Goal: Task Accomplishment & Management: Use online tool/utility

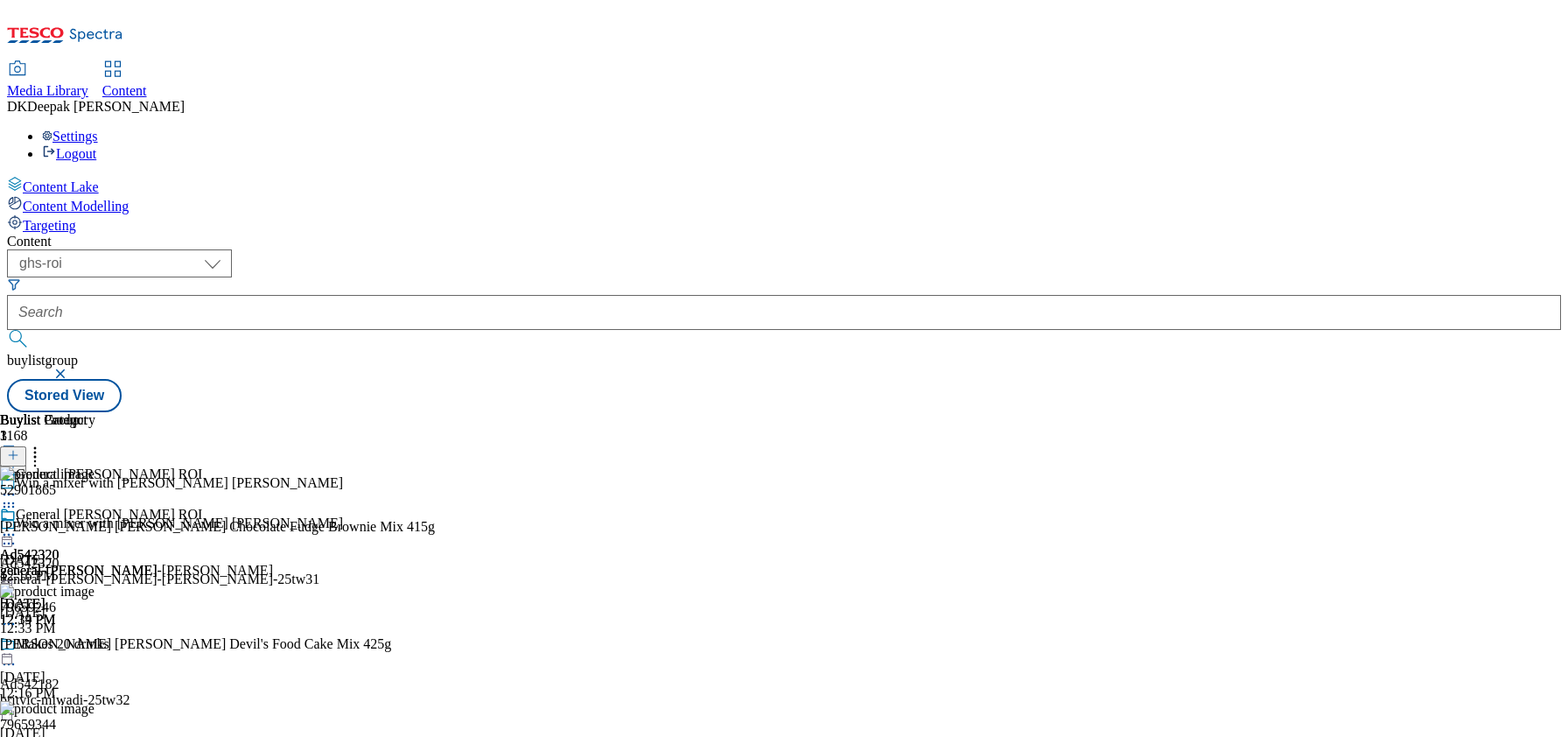
click at [232, 249] on select "ghs-roi ghs-[GEOGRAPHIC_DATA]" at bounding box center [120, 263] width 225 height 28
select select "ghs-[GEOGRAPHIC_DATA]"
click at [227, 249] on select "ghs-roi ghs-[GEOGRAPHIC_DATA]" at bounding box center [120, 263] width 225 height 28
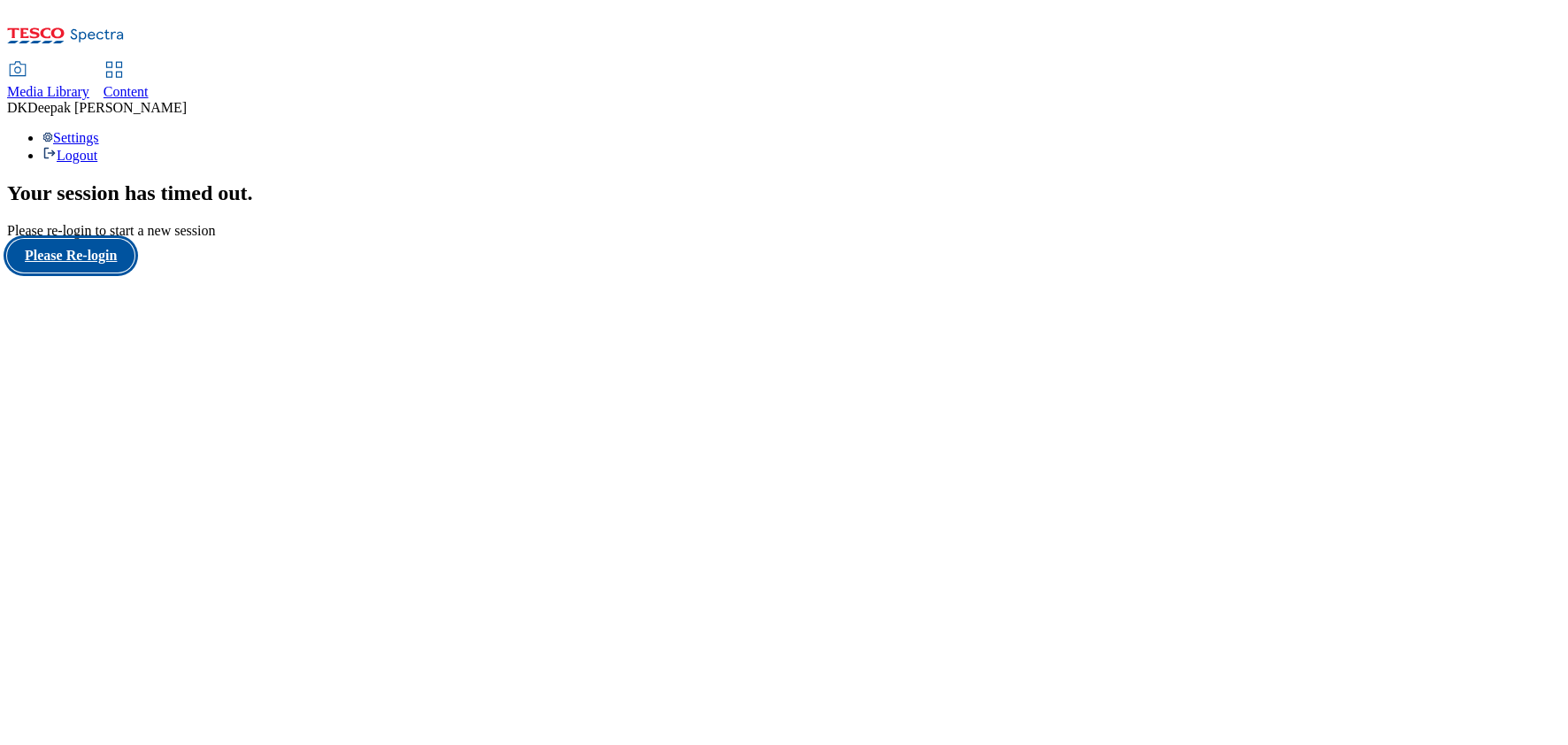
click at [93, 272] on button "Please Re-login" at bounding box center [71, 256] width 127 height 33
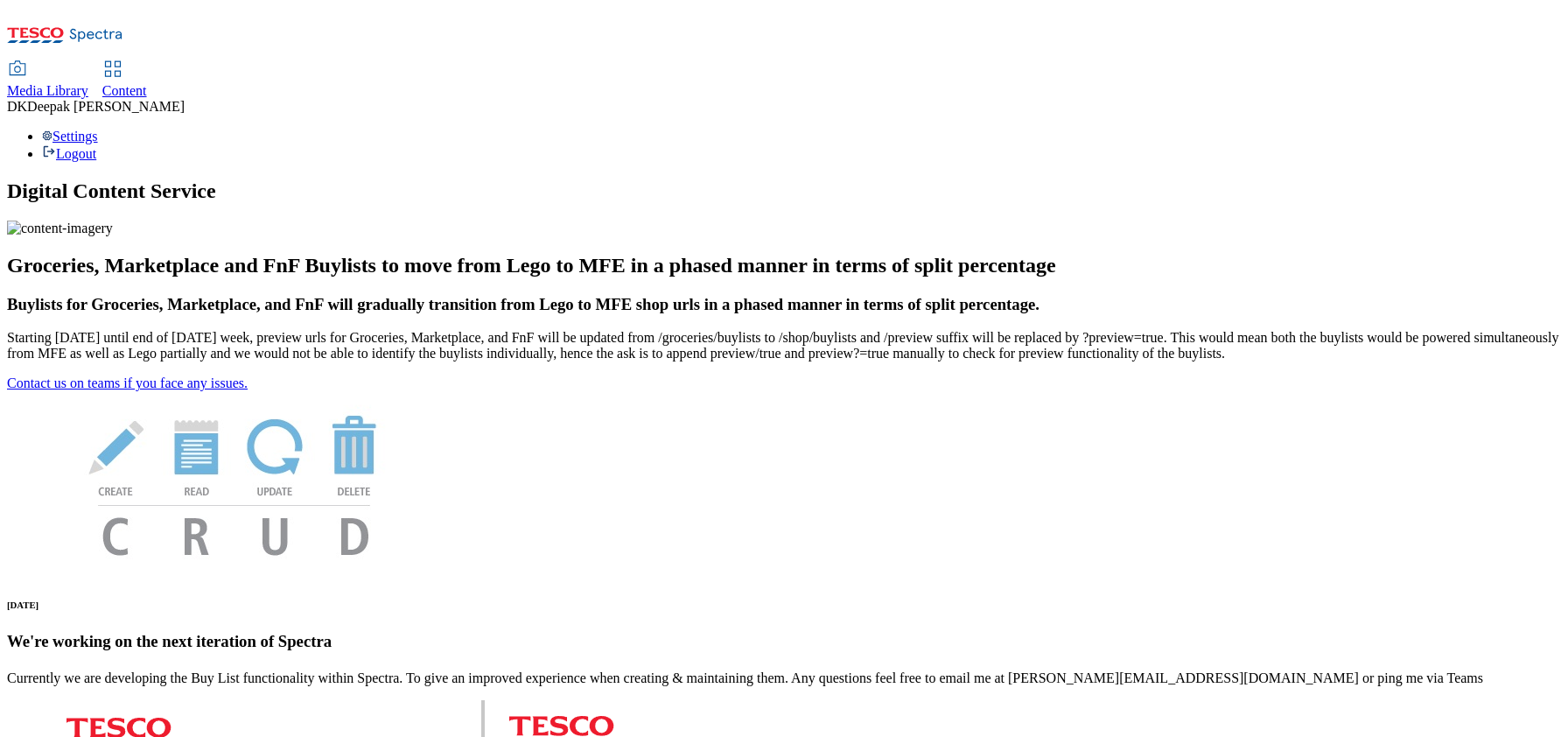
click at [147, 83] on span "Content" at bounding box center [124, 90] width 45 height 15
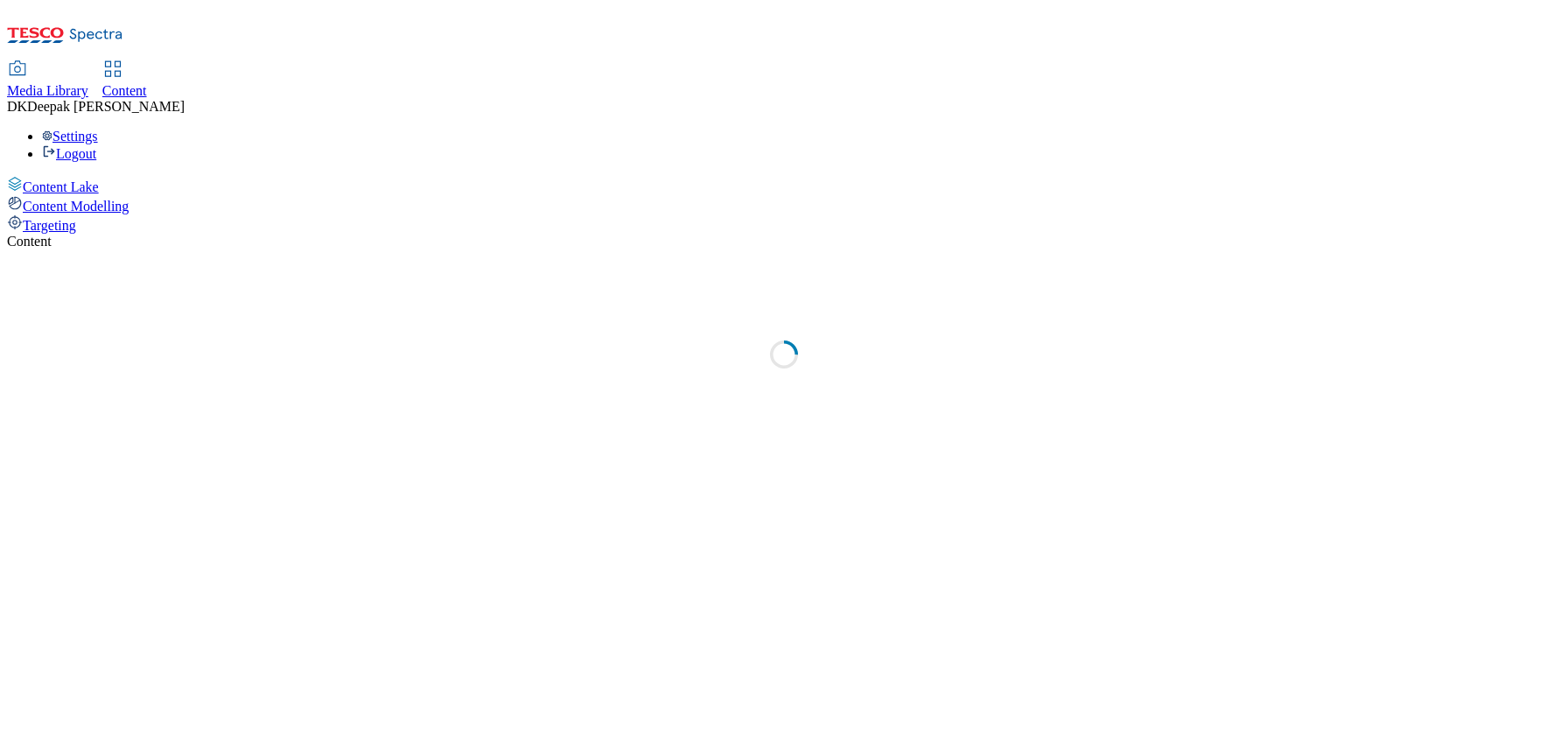
select select "ghs-[GEOGRAPHIC_DATA]"
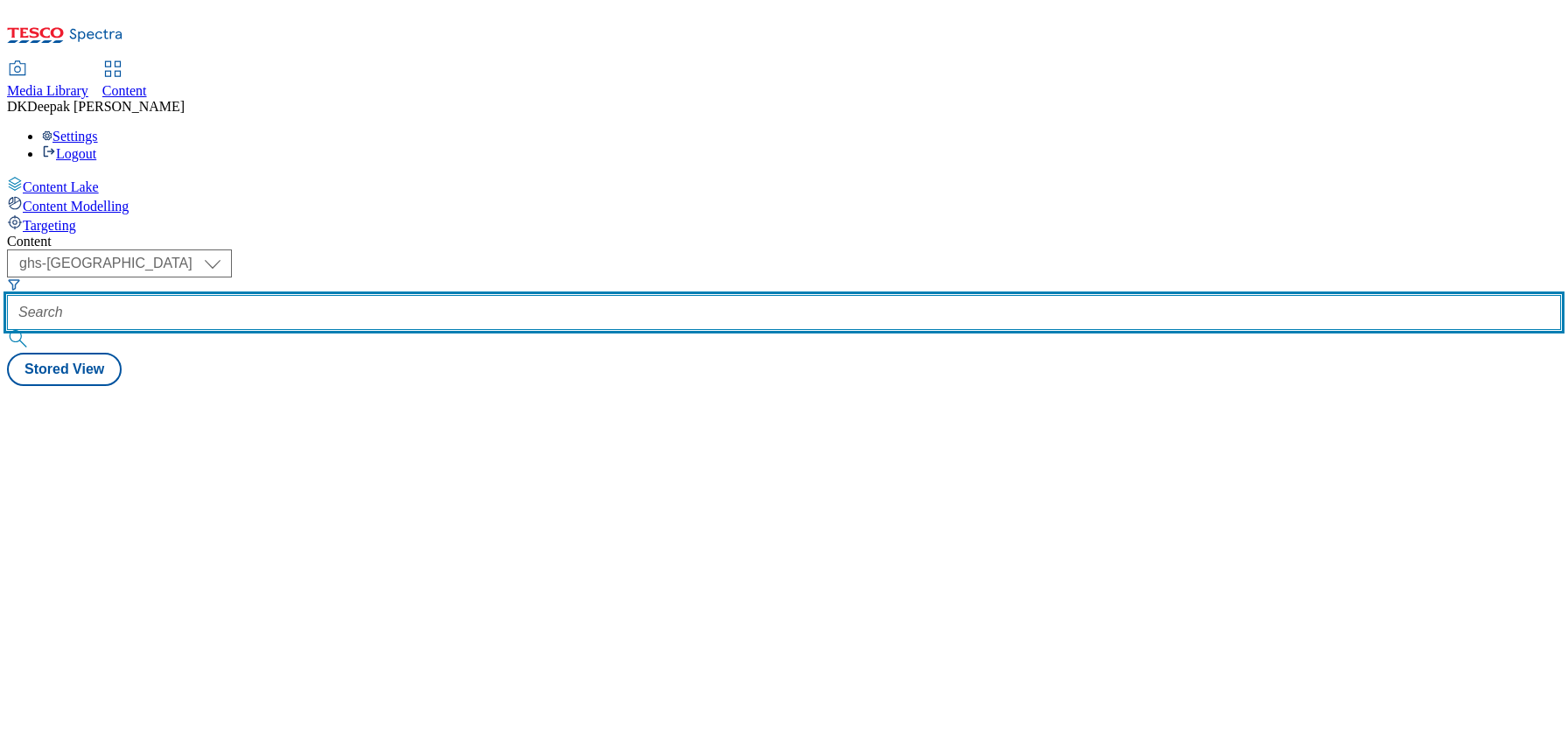
click at [406, 295] on input "text" at bounding box center [784, 312] width 1554 height 35
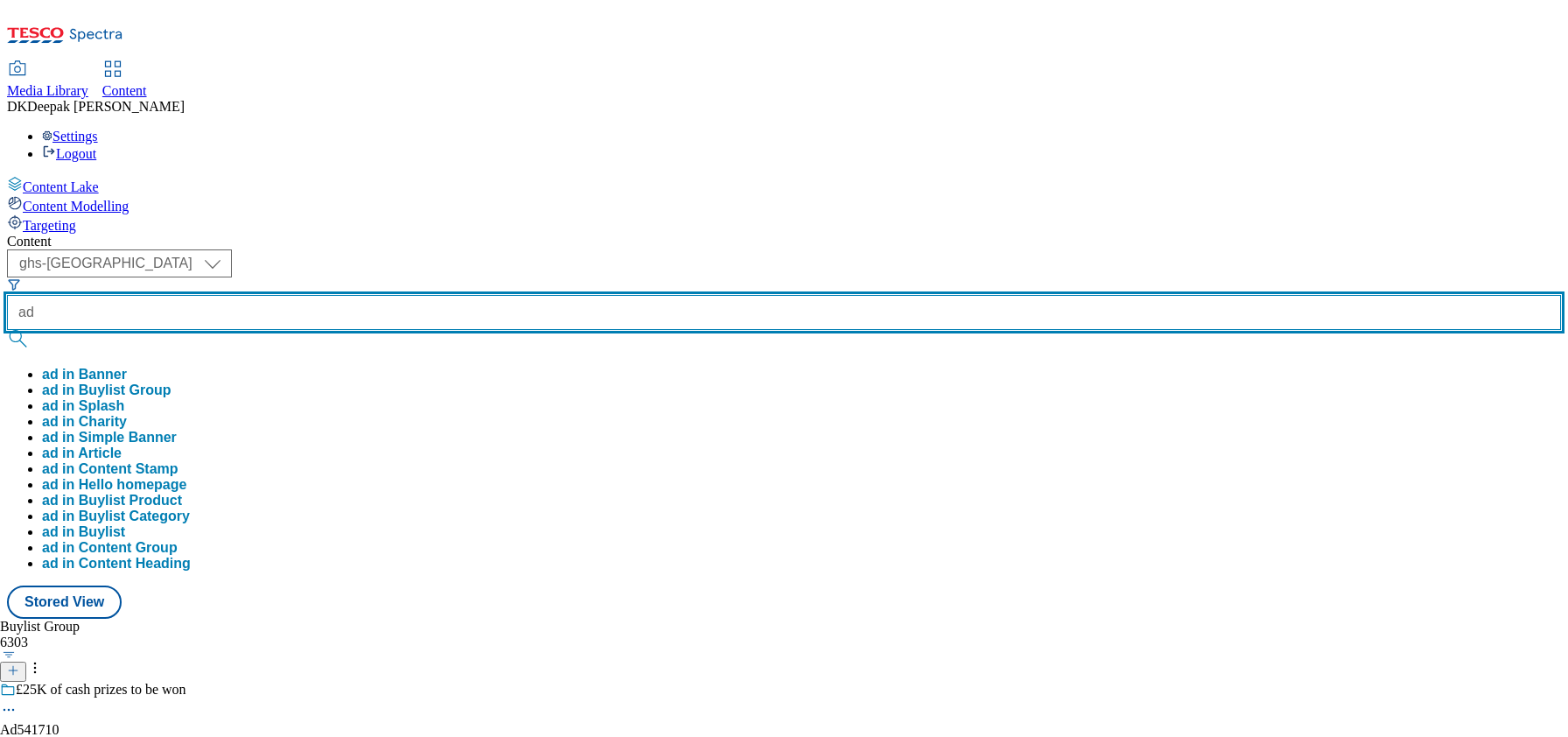
paste input "541710"
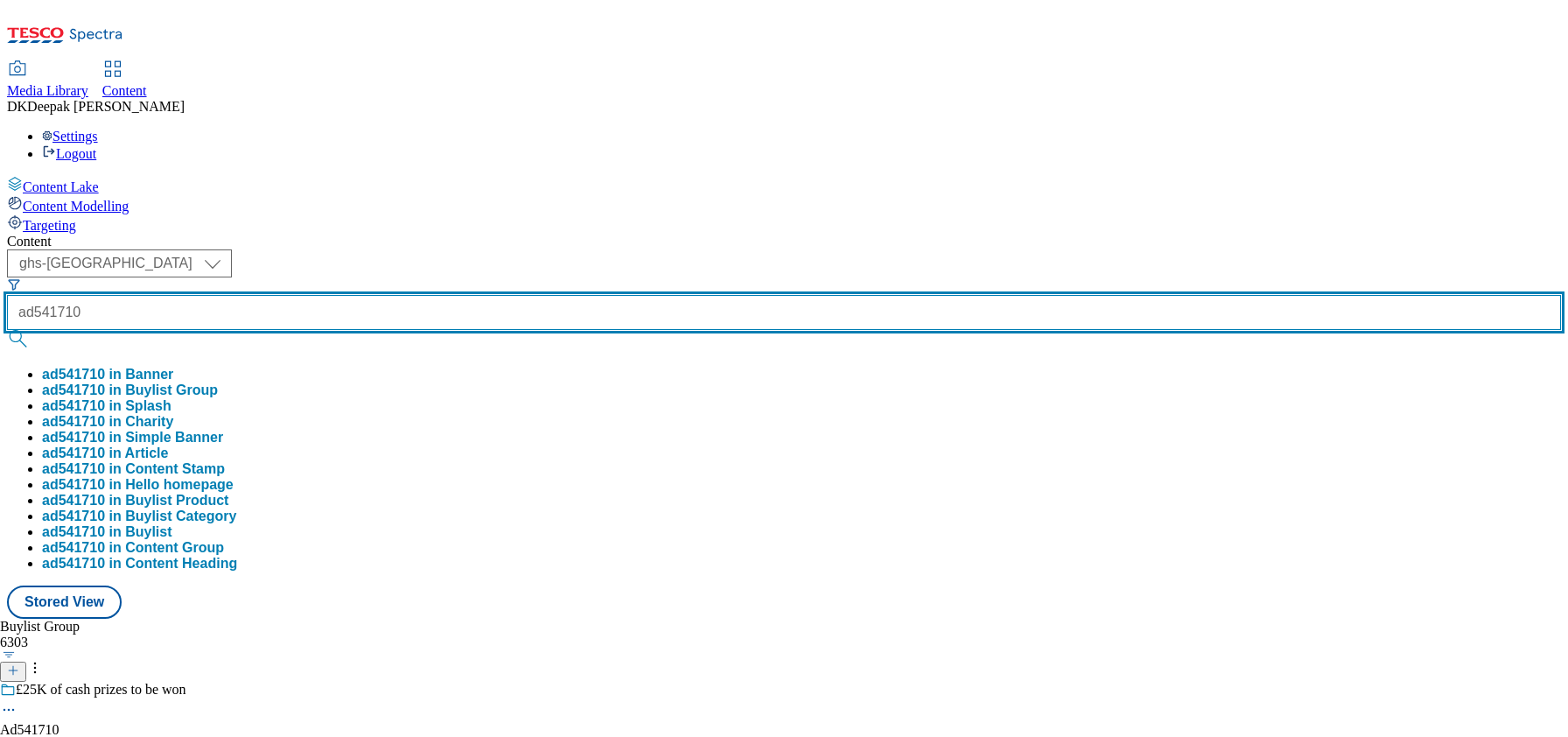
type input "ad541710"
click at [7, 330] on button "submit" at bounding box center [19, 338] width 25 height 17
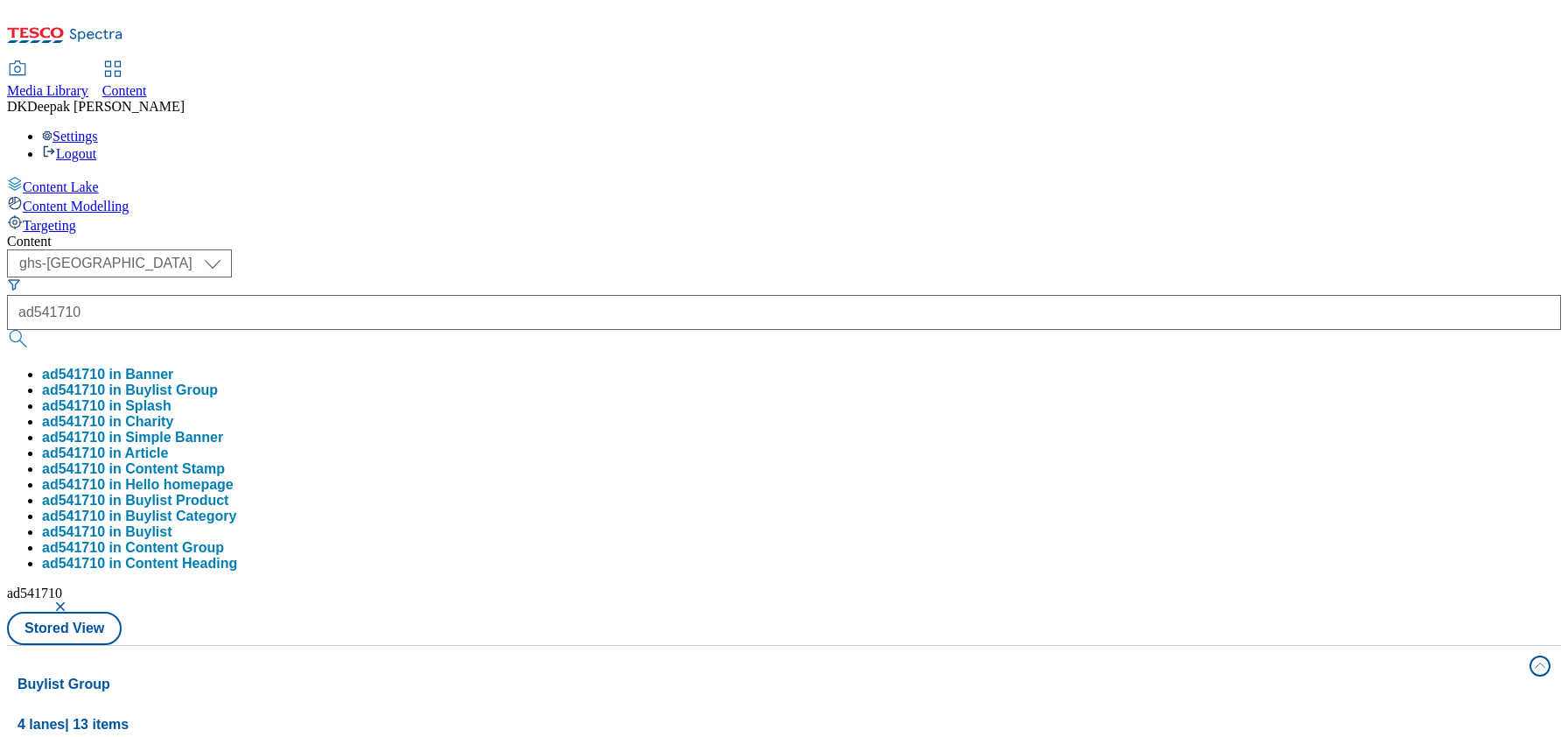
click at [98, 234] on div "Content Lake Content Modelling Targeting" at bounding box center [784, 205] width 1554 height 58
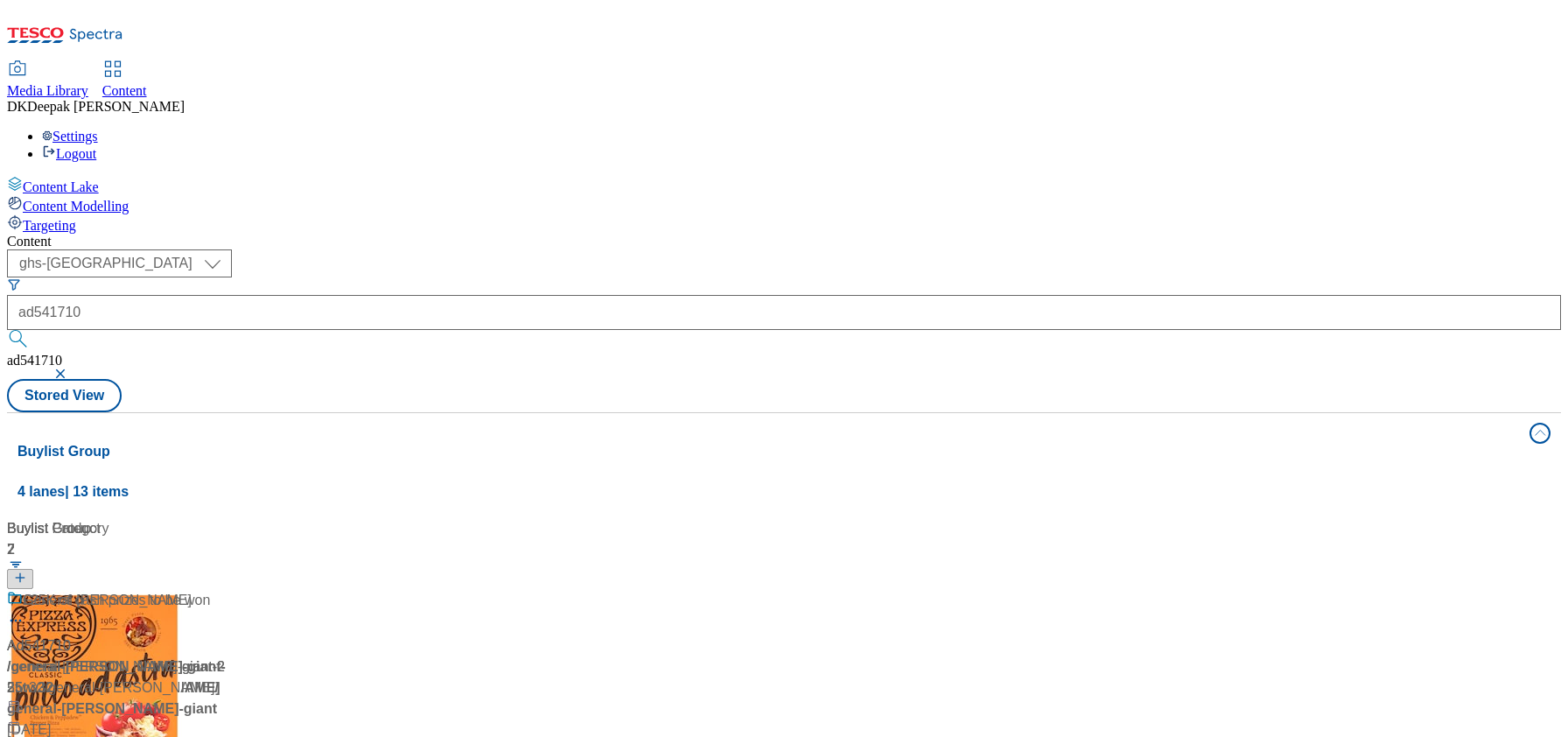
click at [226, 590] on div "Ad541710 / general-mills-green-giant-25tw32 / general-mills Sep 19, 2025 5:42 PM" at bounding box center [117, 676] width 219 height 172
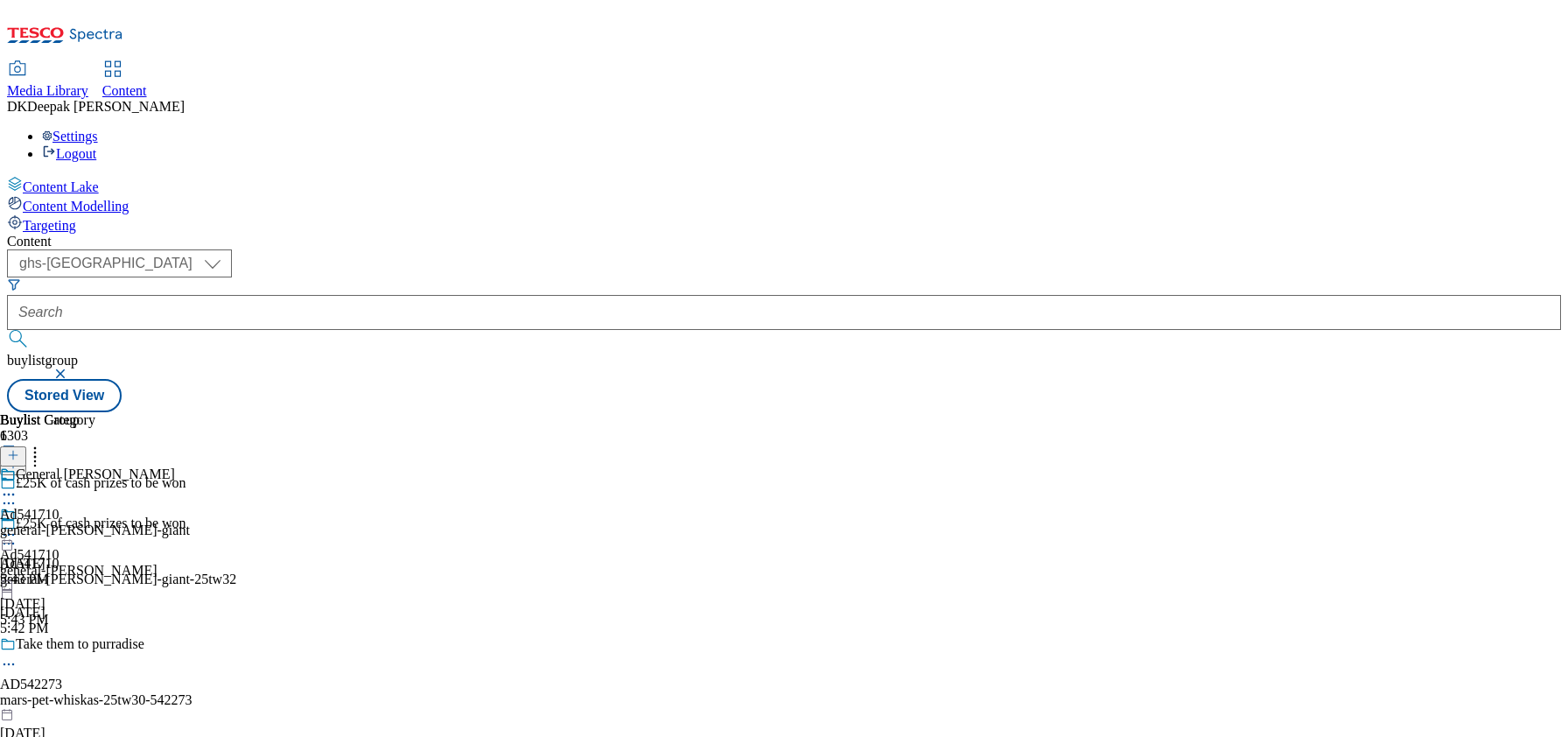
click at [17, 534] on icon at bounding box center [8, 542] width 17 height 17
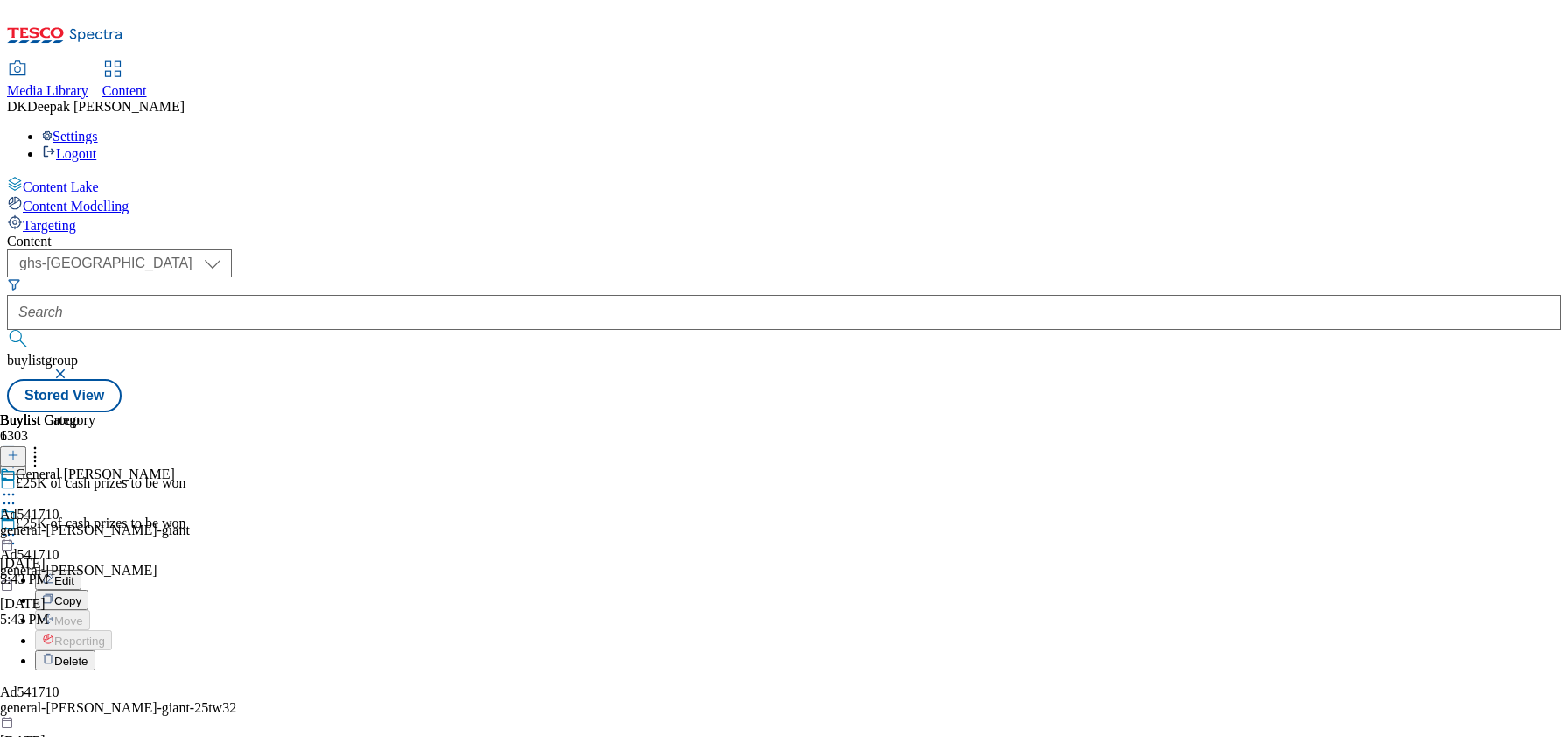
click at [81, 570] on button "Edit" at bounding box center [58, 580] width 47 height 20
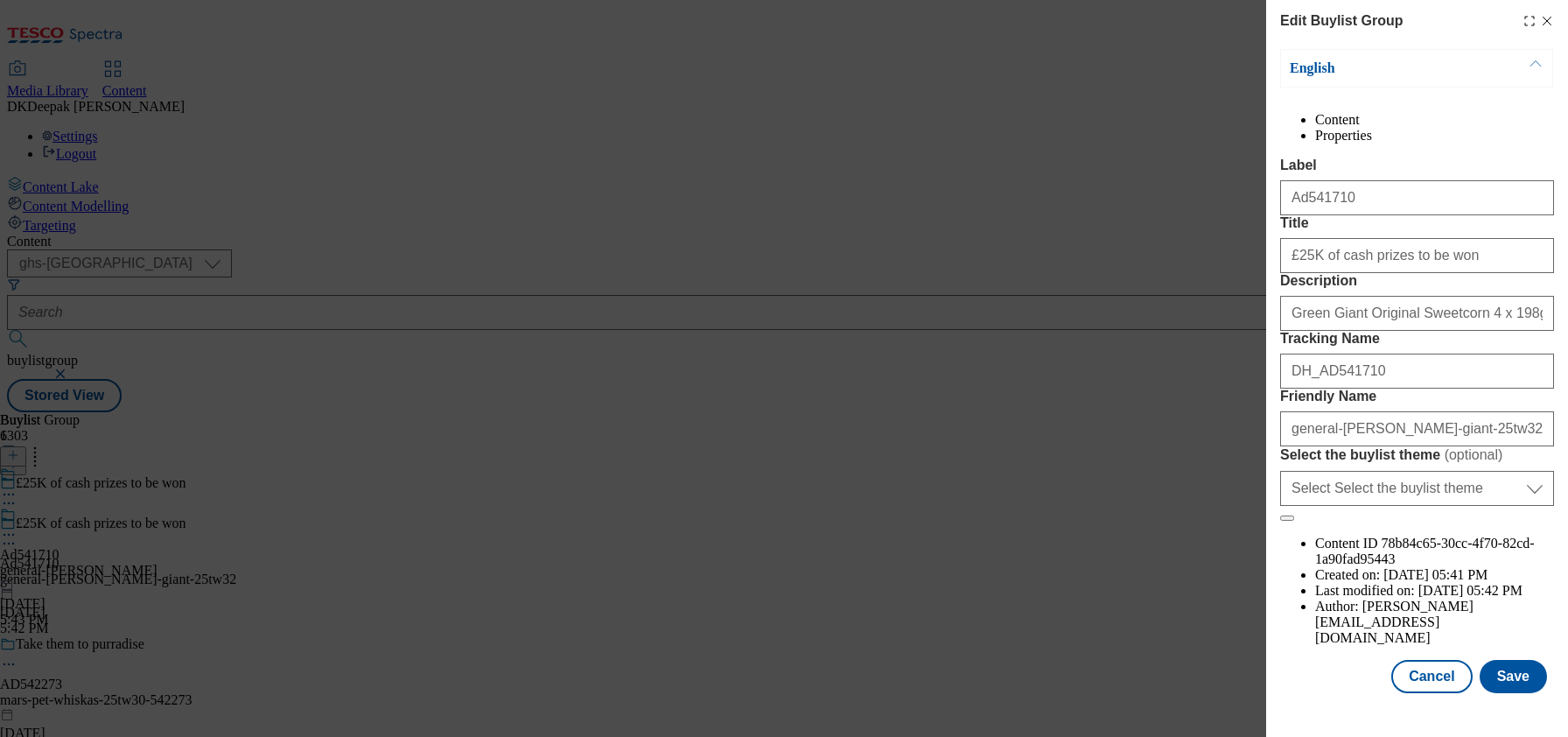
scroll to position [67, 0]
click at [1426, 683] on button "Cancel" at bounding box center [1432, 676] width 80 height 33
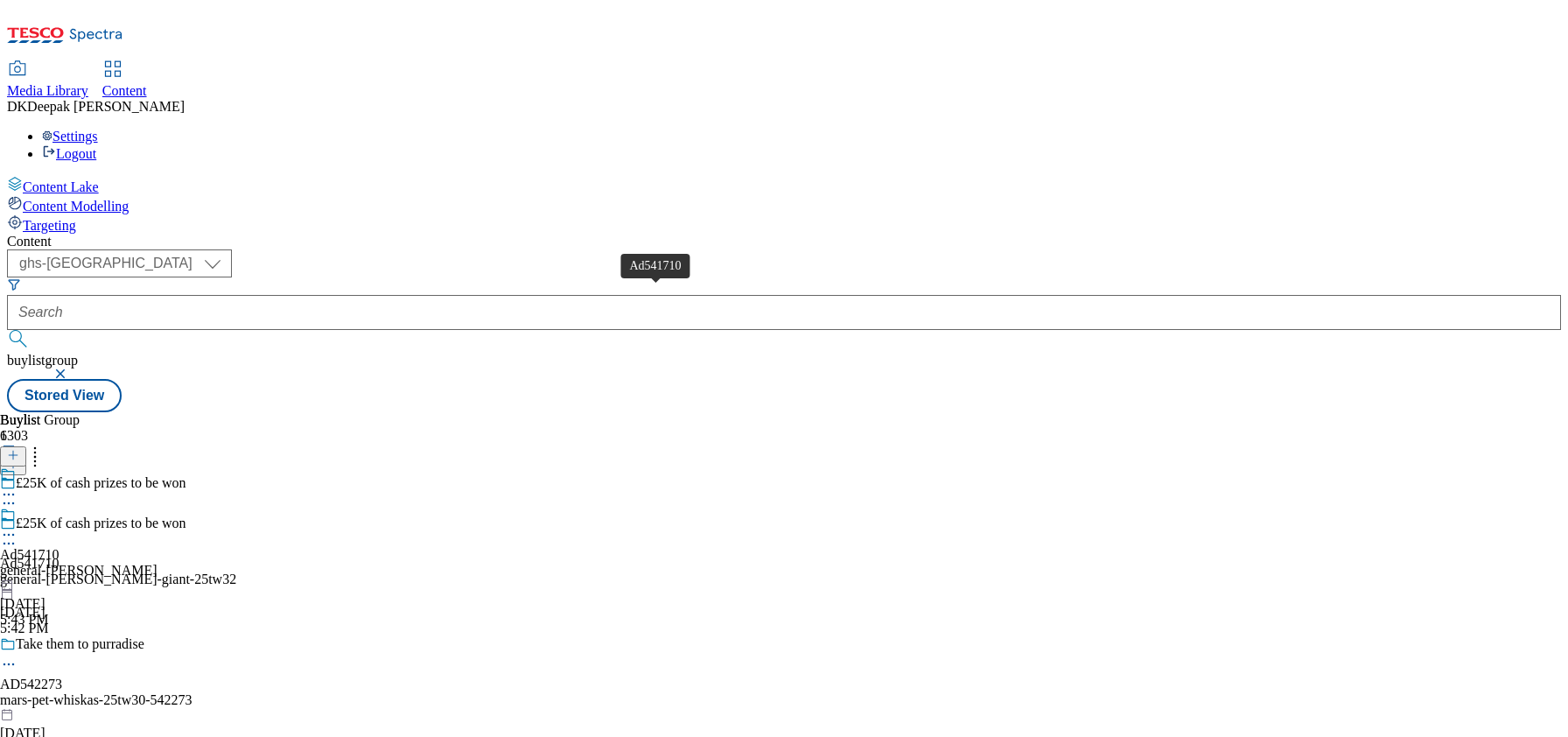
click at [59, 547] on div "Ad541710" at bounding box center [29, 554] width 59 height 16
click at [17, 526] on icon at bounding box center [8, 534] width 17 height 17
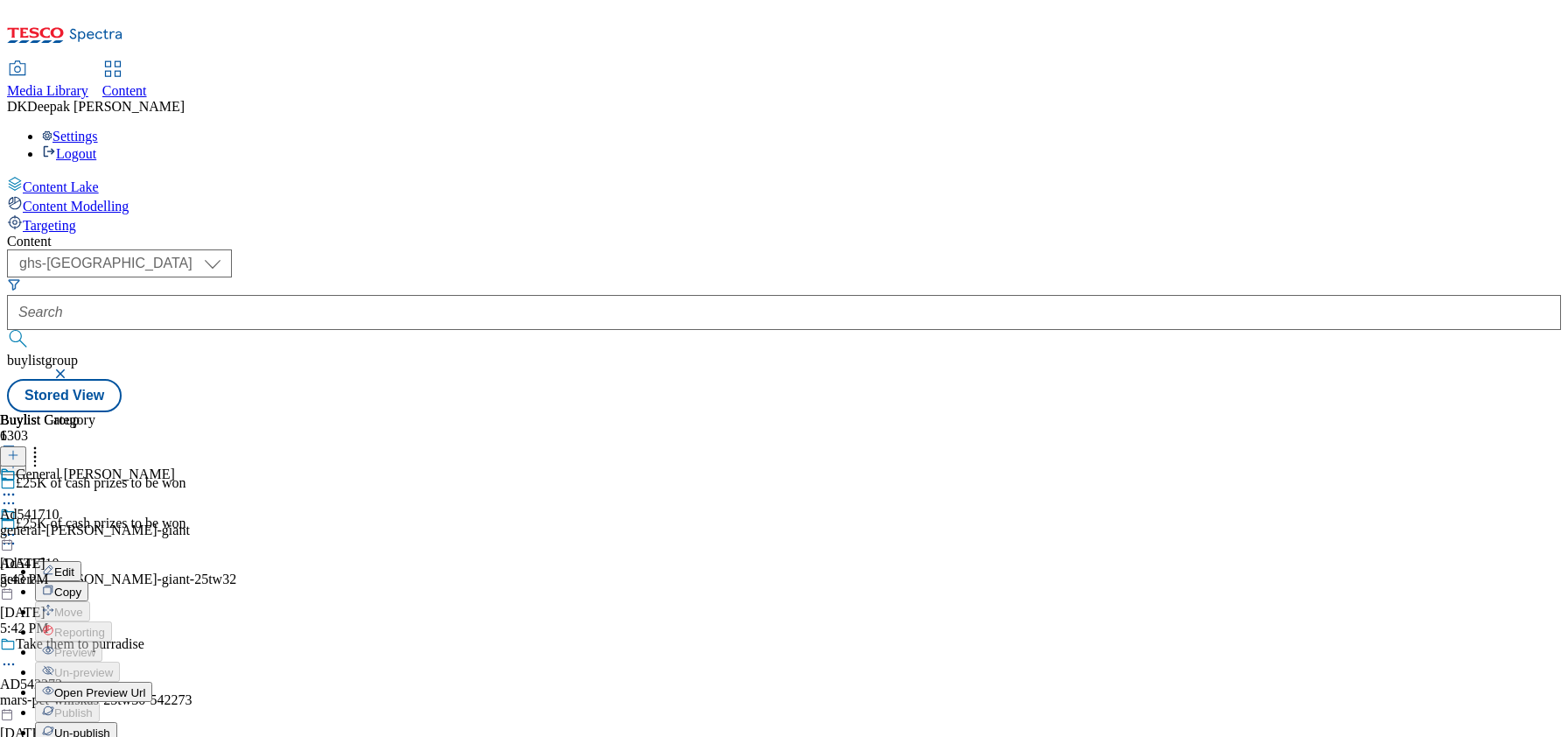
click at [157, 561] on li "Edit" at bounding box center [96, 571] width 122 height 20
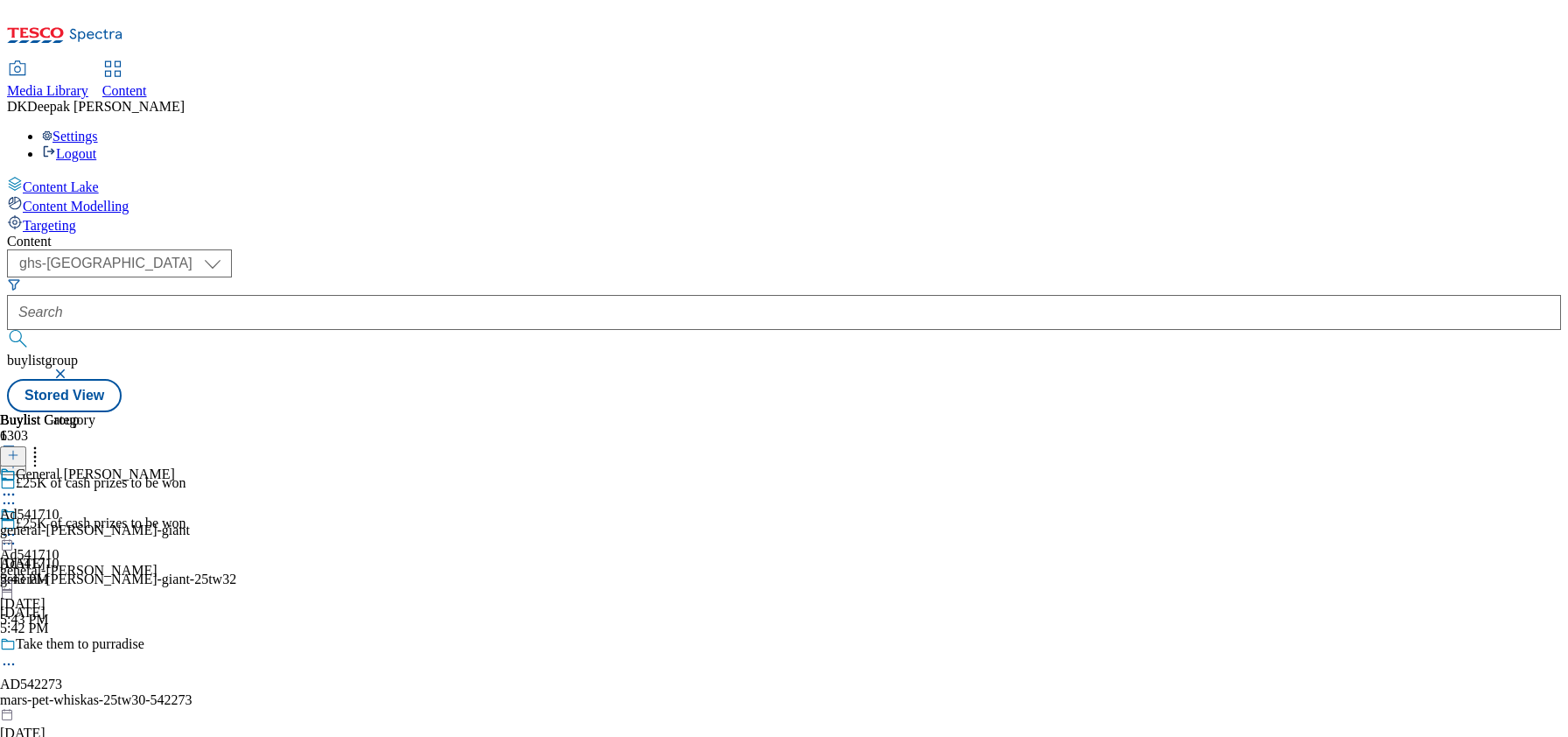
click at [17, 526] on icon at bounding box center [8, 534] width 17 height 17
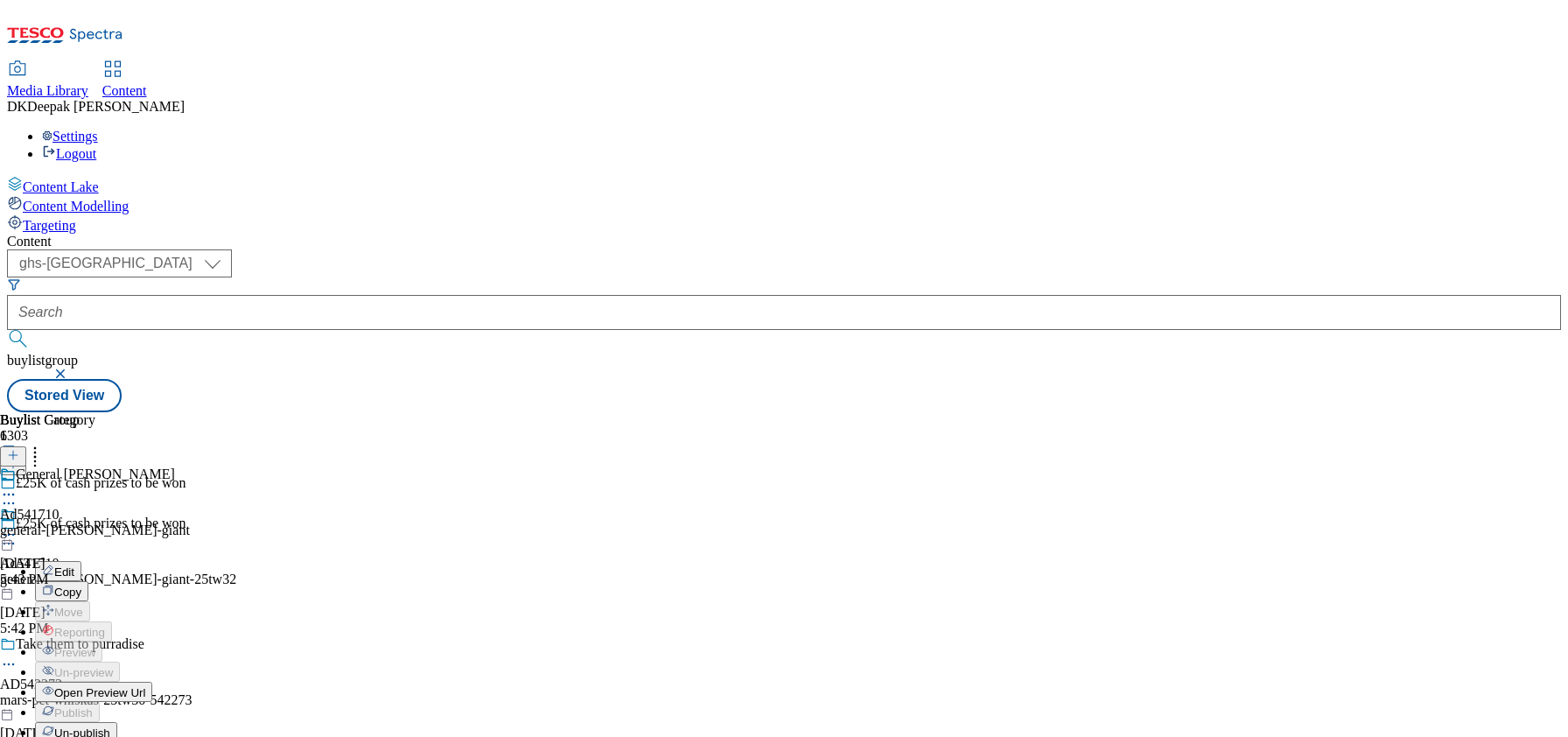
click at [81, 561] on button "Edit" at bounding box center [58, 571] width 47 height 20
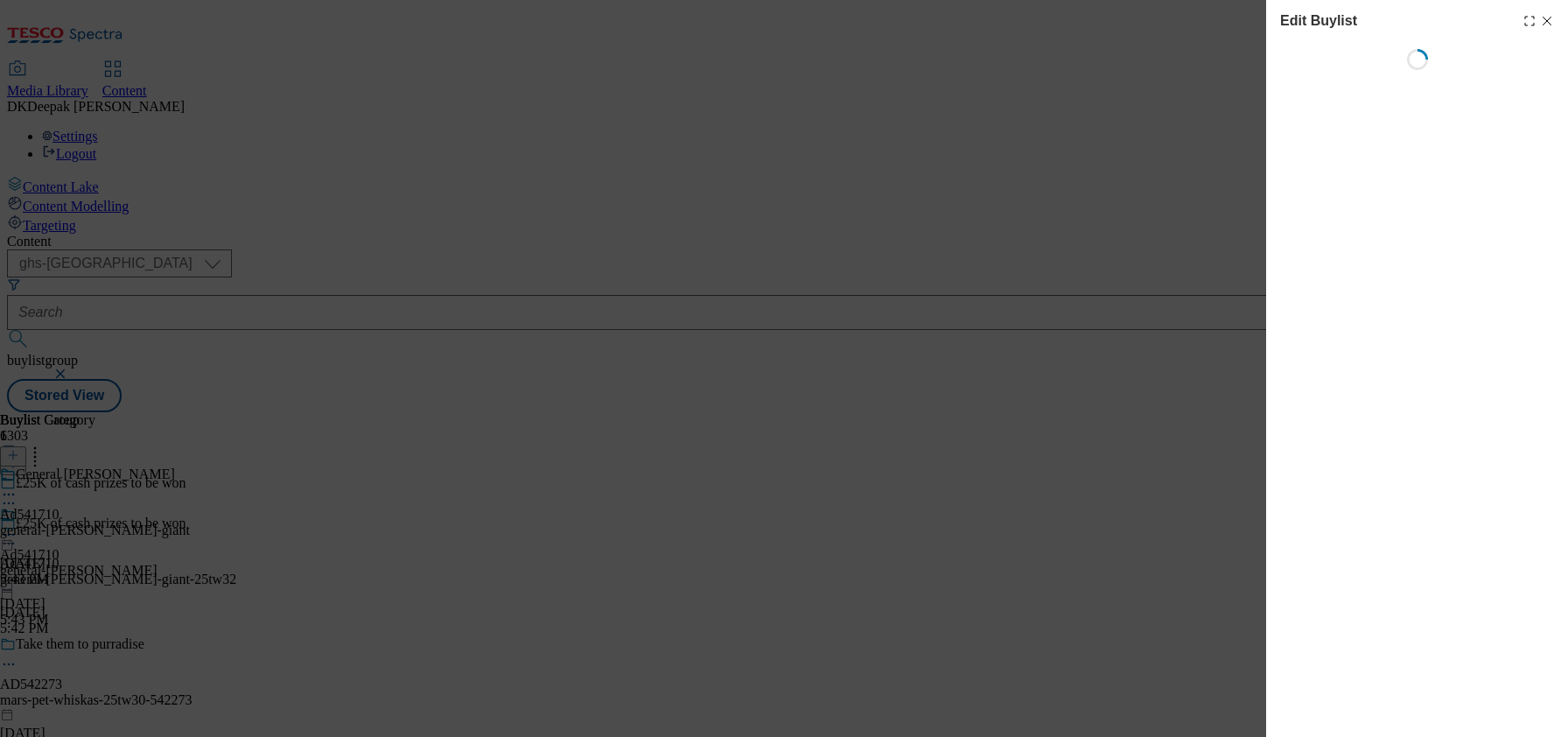
select select "tactical"
select select "supplier funded short term 1-3 weeks"
select select "dunnhumby"
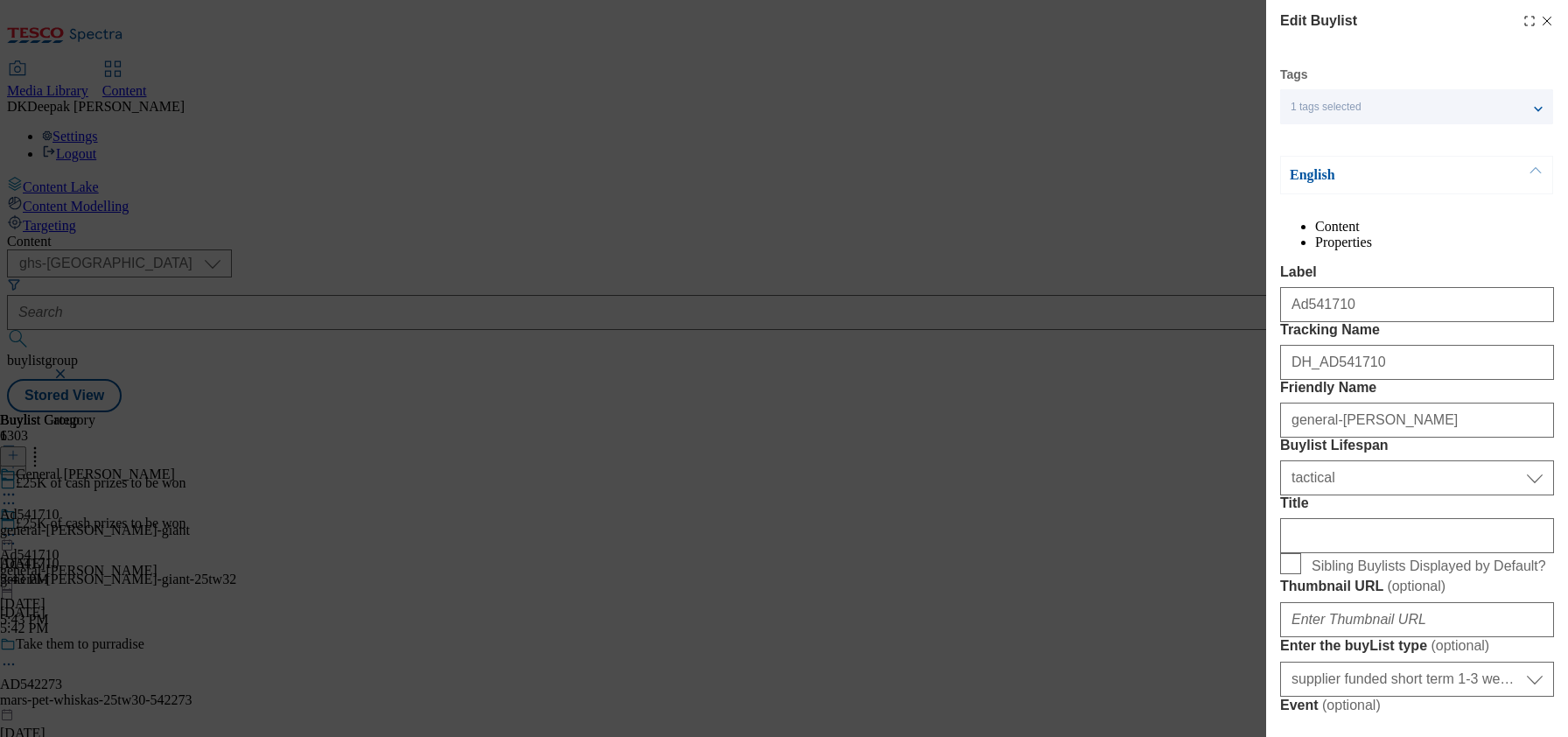
select select "Banner"
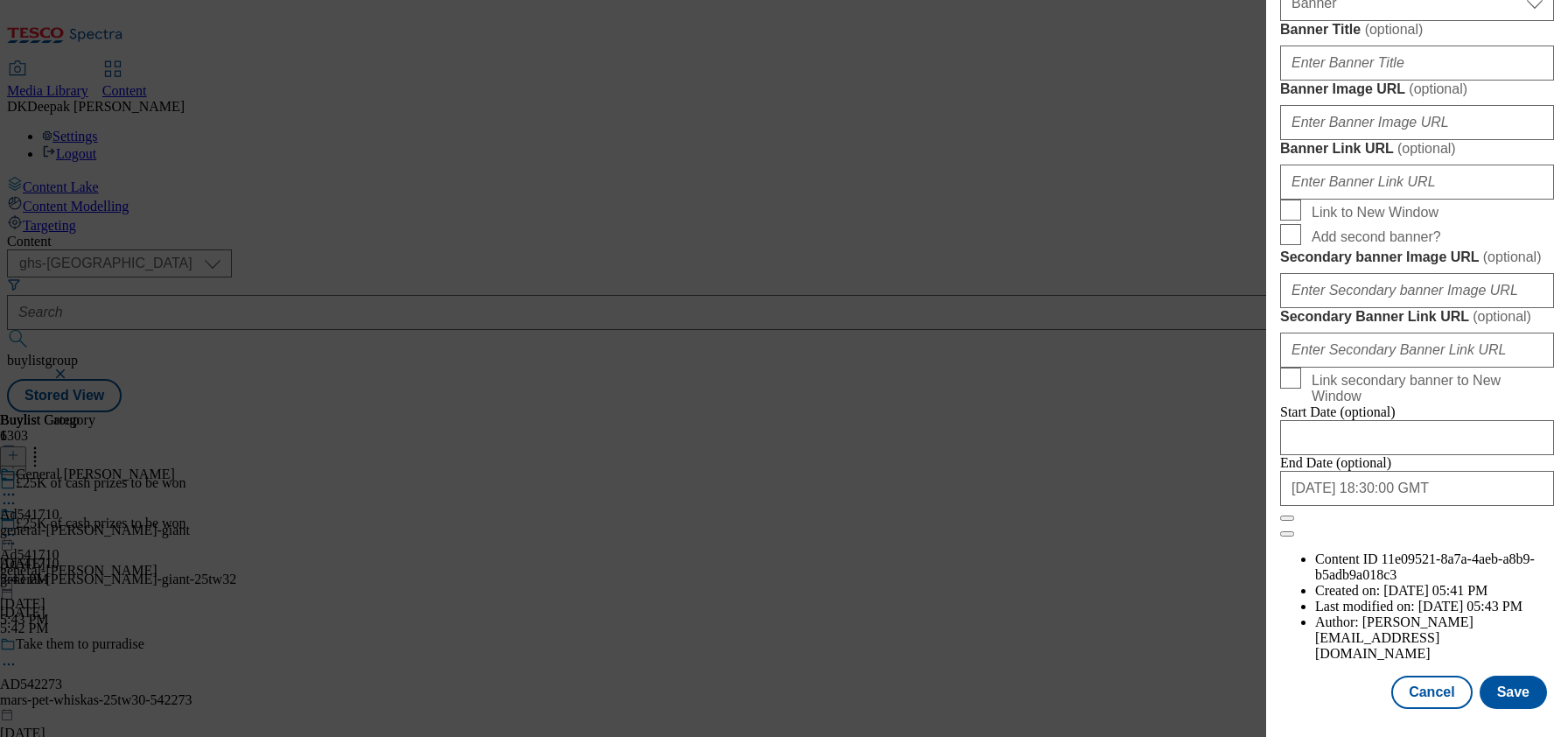
scroll to position [1825, 0]
click at [1426, 676] on button "Cancel" at bounding box center [1432, 692] width 80 height 33
select select "tactical"
select select "supplier funded short term 1-3 weeks"
select select "dunnhumby"
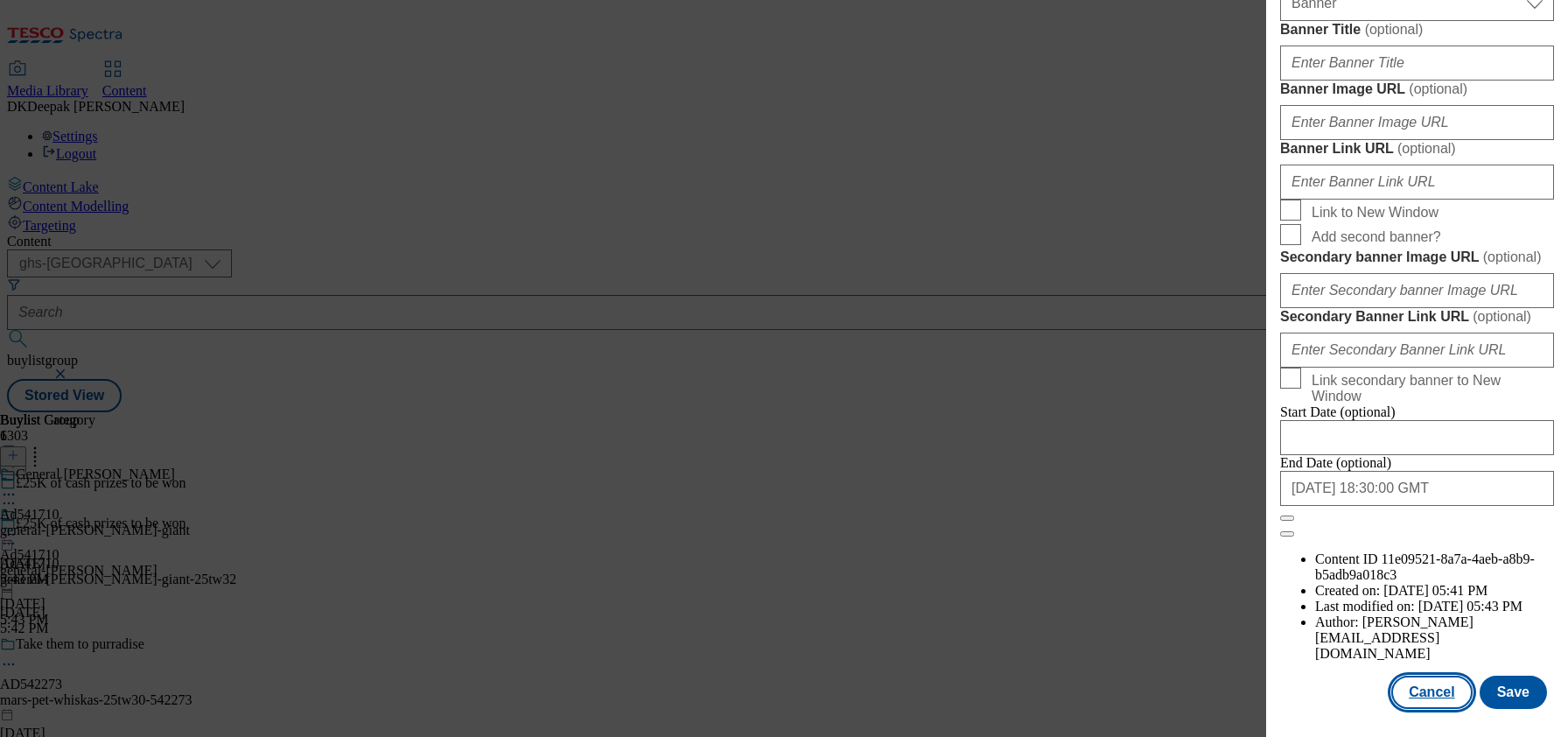
select select "Banner"
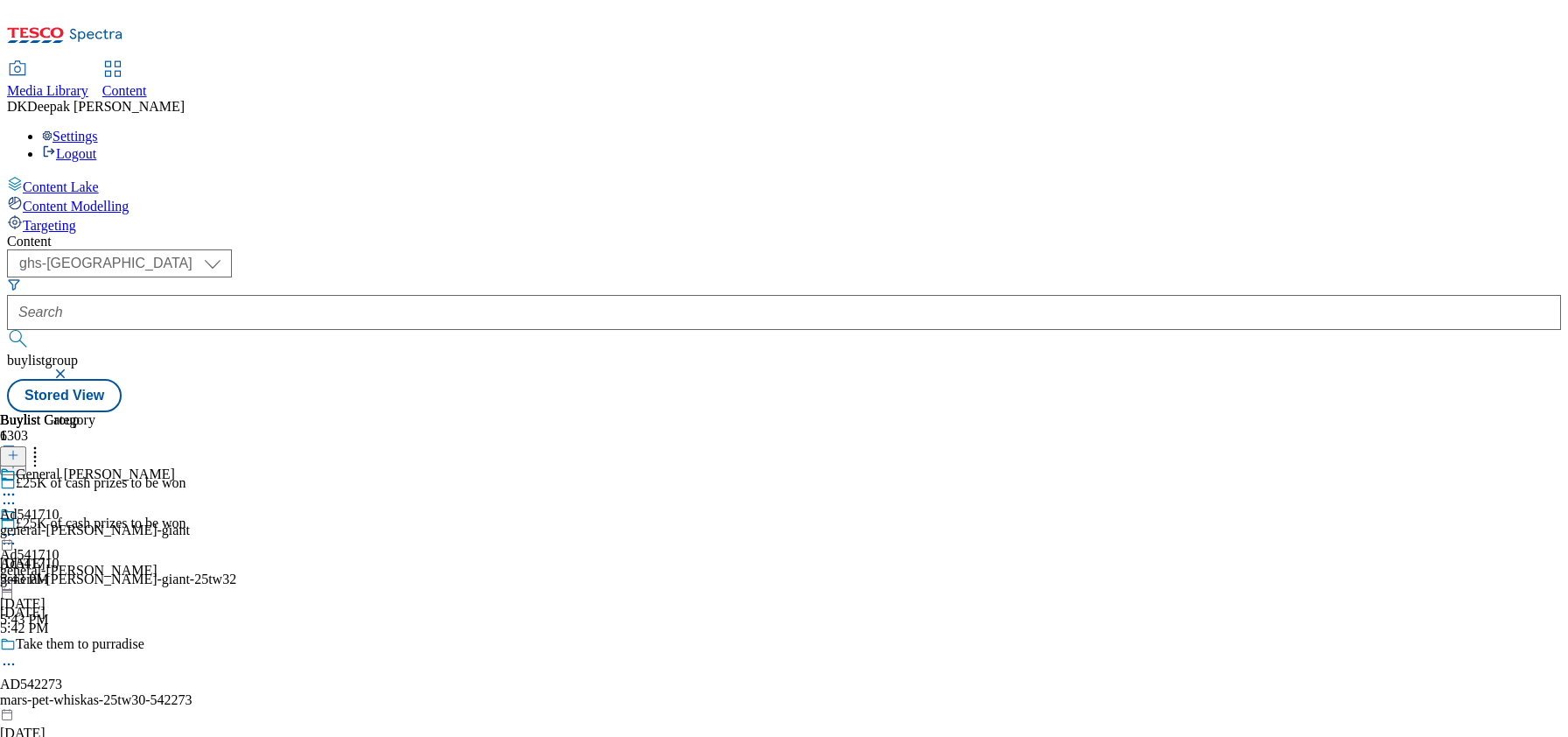
scroll to position [1432, 0]
click at [190, 467] on div "General Mills" at bounding box center [95, 487] width 190 height 40
click at [17, 526] on icon at bounding box center [8, 534] width 17 height 17
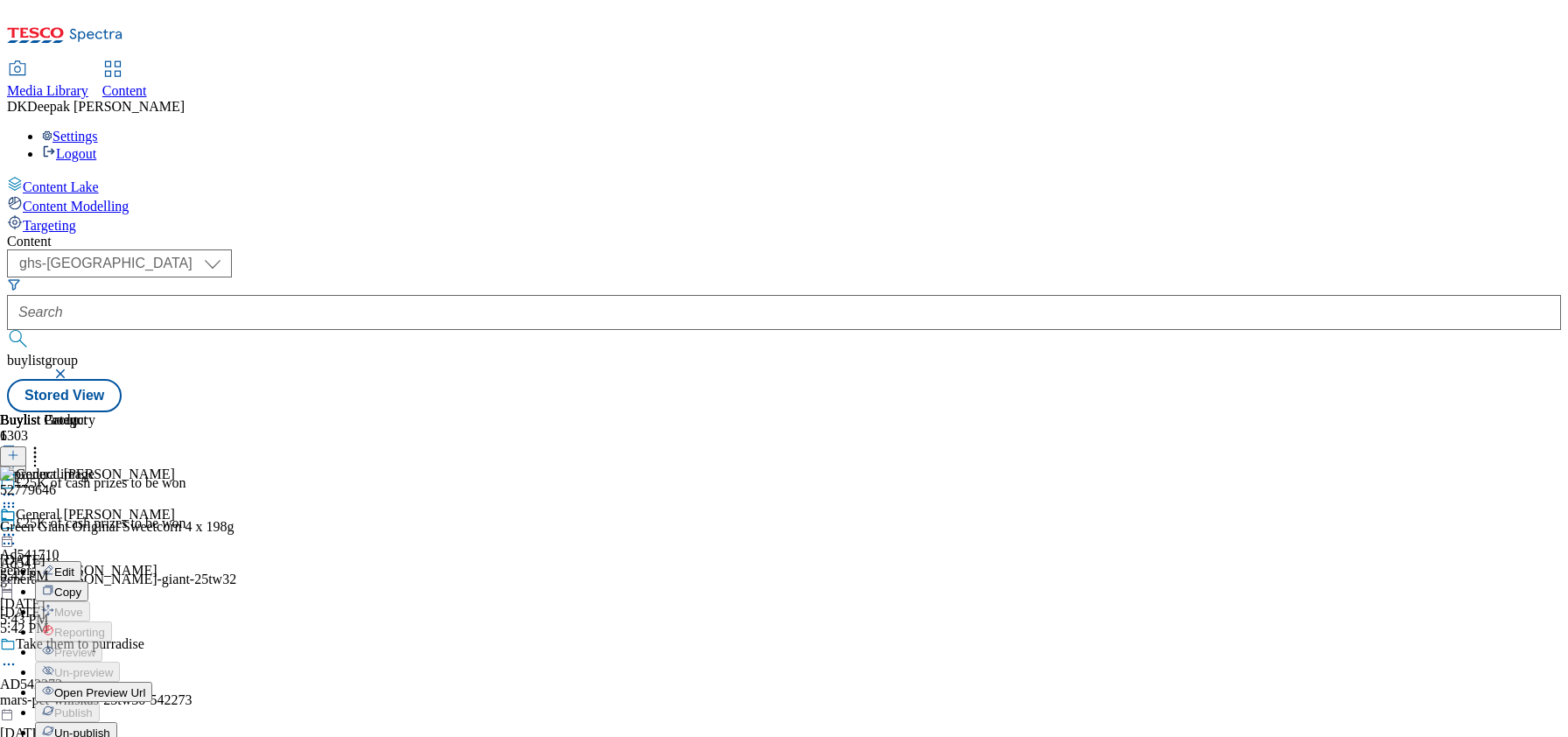
click at [74, 565] on span "Edit" at bounding box center [64, 572] width 20 height 13
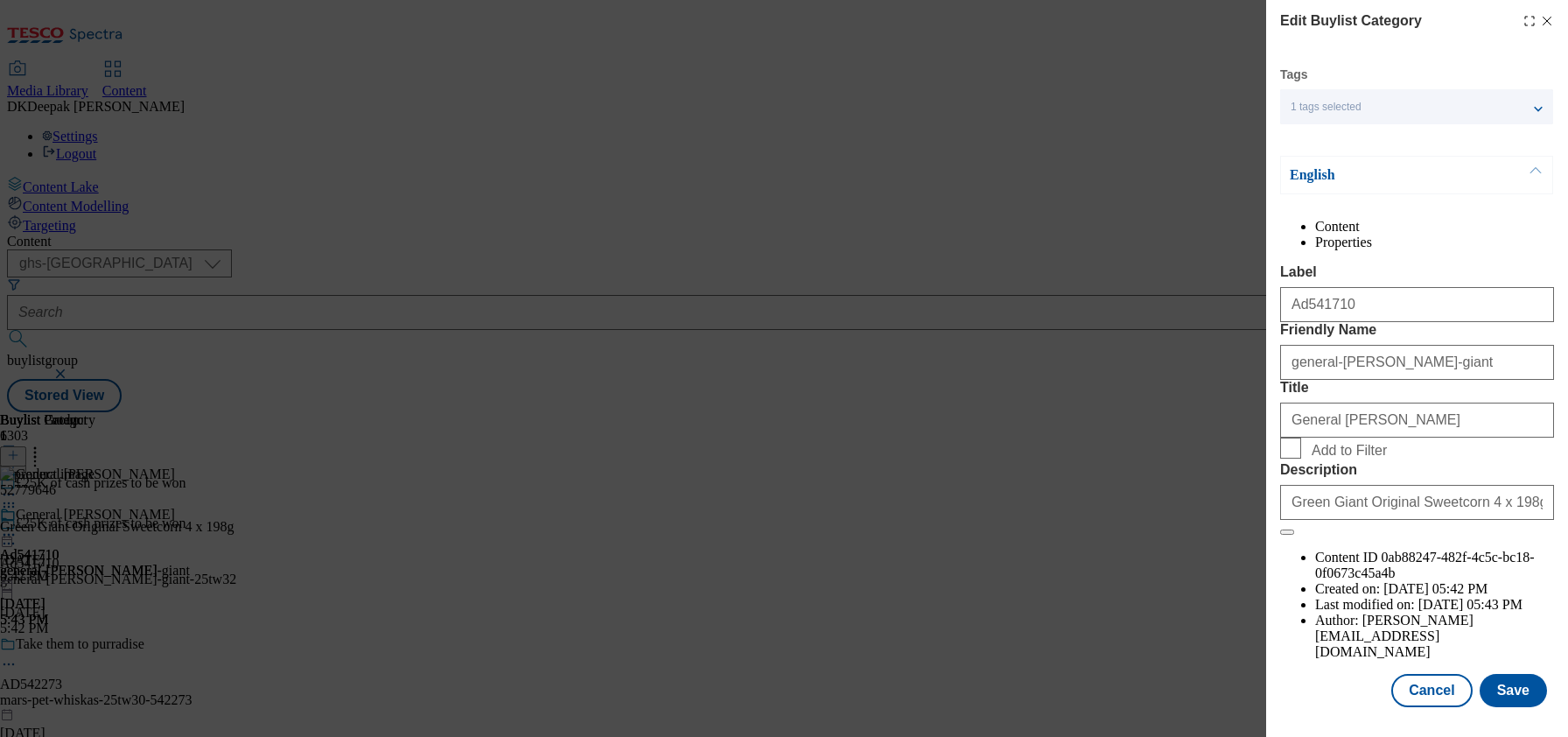
scroll to position [47, 0]
click at [1414, 674] on button "Cancel" at bounding box center [1432, 690] width 80 height 33
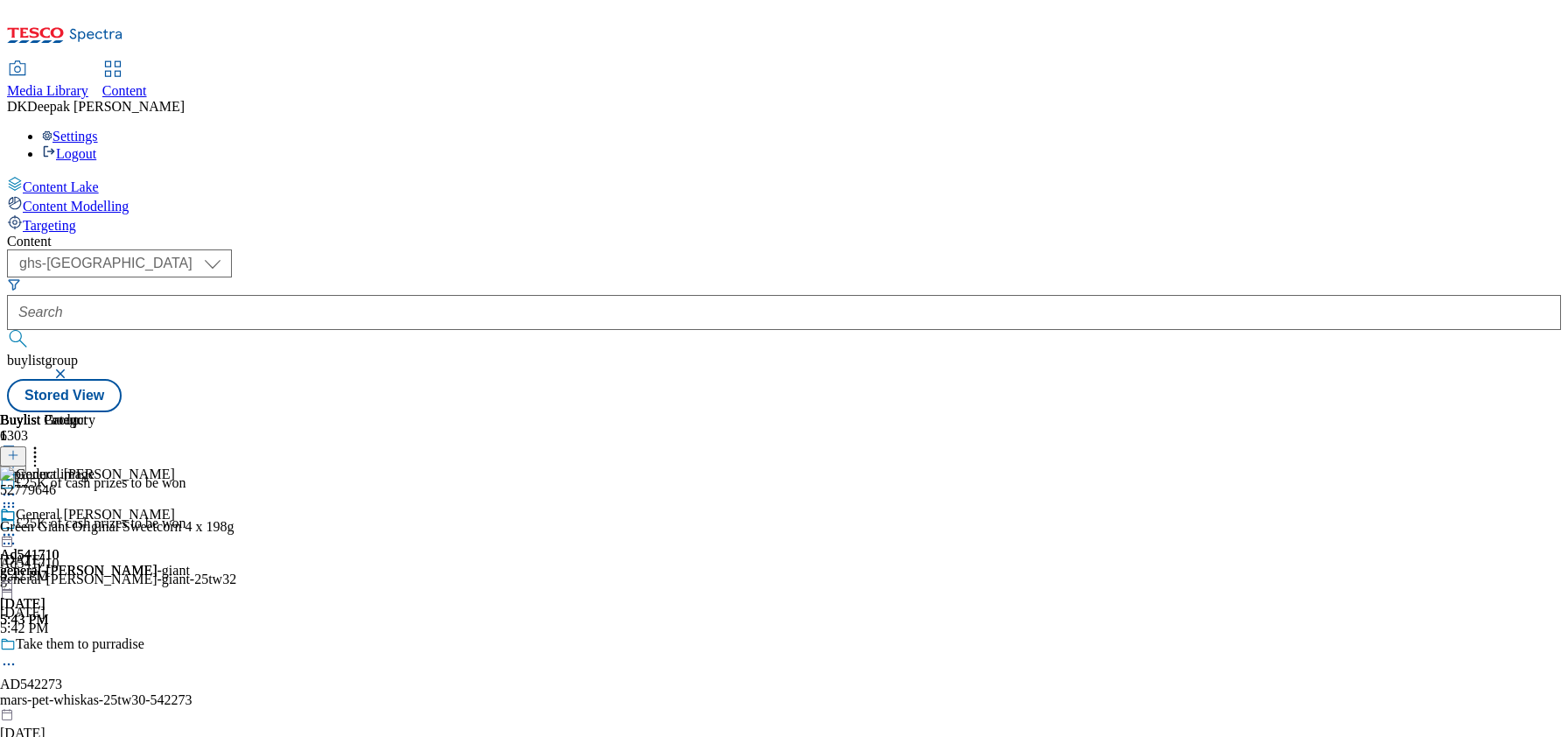
scroll to position [0, 0]
click at [17, 526] on icon at bounding box center [8, 534] width 17 height 17
click at [145, 686] on span "Open Preview Url" at bounding box center [100, 692] width 91 height 13
